Goal: Find specific page/section: Find specific page/section

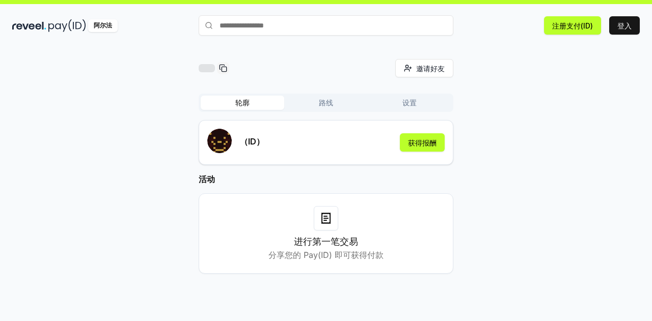
scroll to position [29, 0]
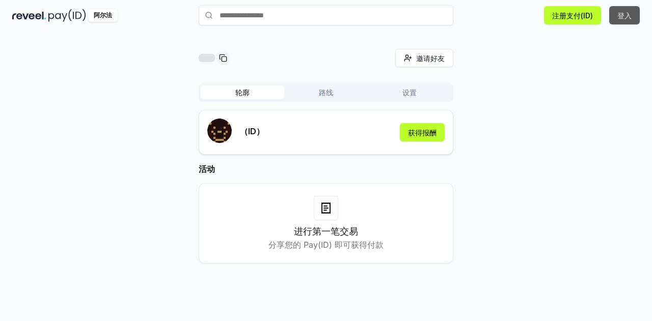
click at [626, 15] on font "登入" at bounding box center [624, 15] width 14 height 9
